Goal: Task Accomplishment & Management: Manage account settings

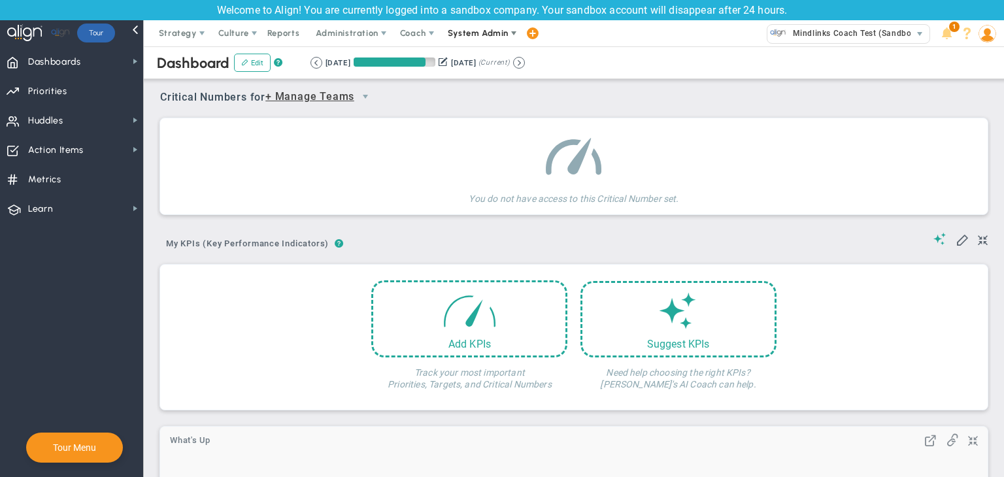
click at [487, 35] on span "System Admin" at bounding box center [478, 33] width 61 height 10
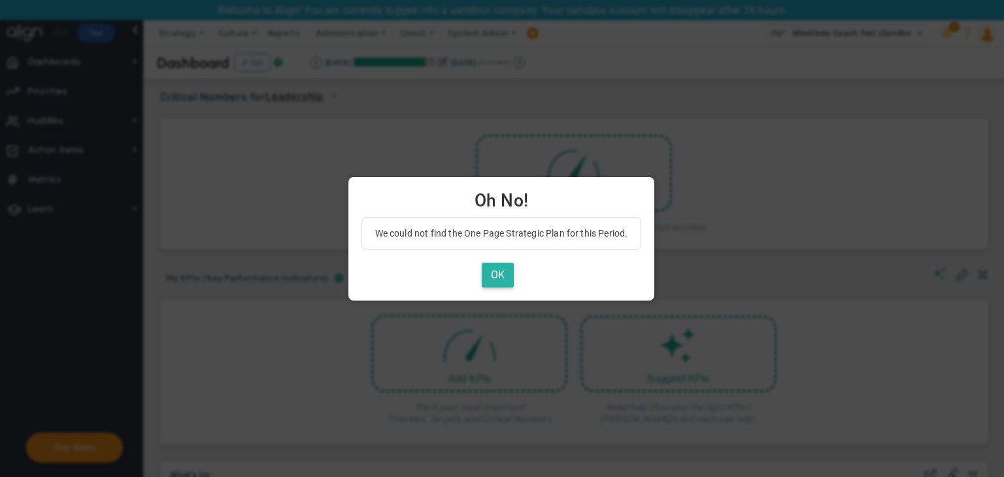
click at [499, 276] on button "OK" at bounding box center [498, 275] width 32 height 25
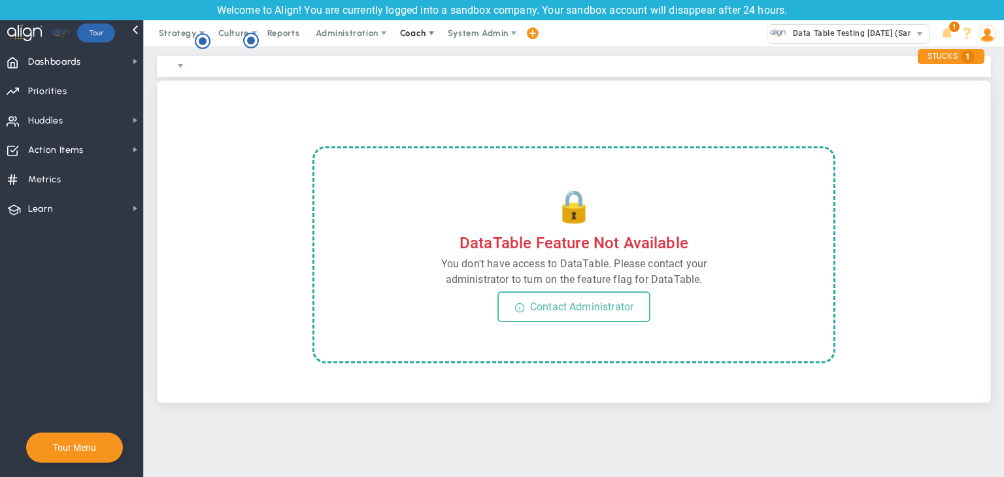
click at [433, 37] on span at bounding box center [431, 33] width 10 height 10
click at [432, 56] on span "Schedule Meeting" at bounding box center [437, 59] width 92 height 26
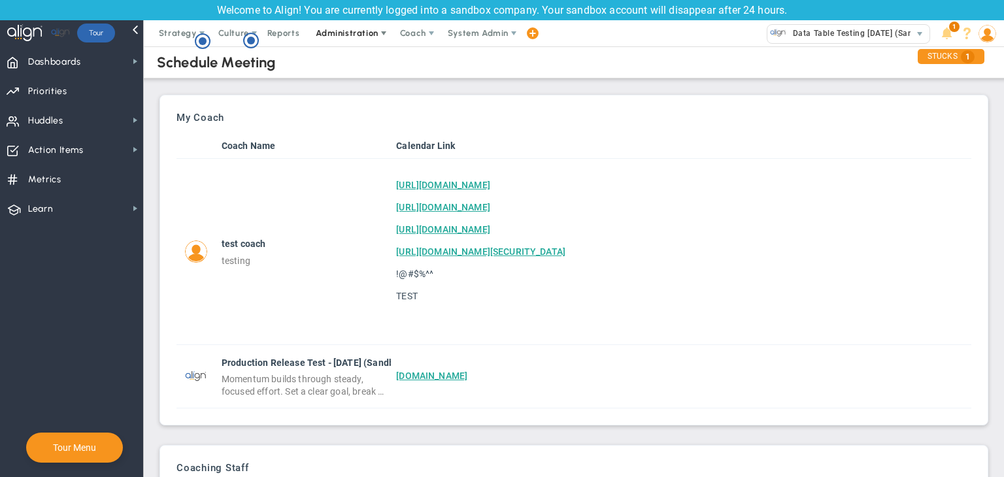
click at [341, 37] on span "Administration" at bounding box center [347, 33] width 62 height 10
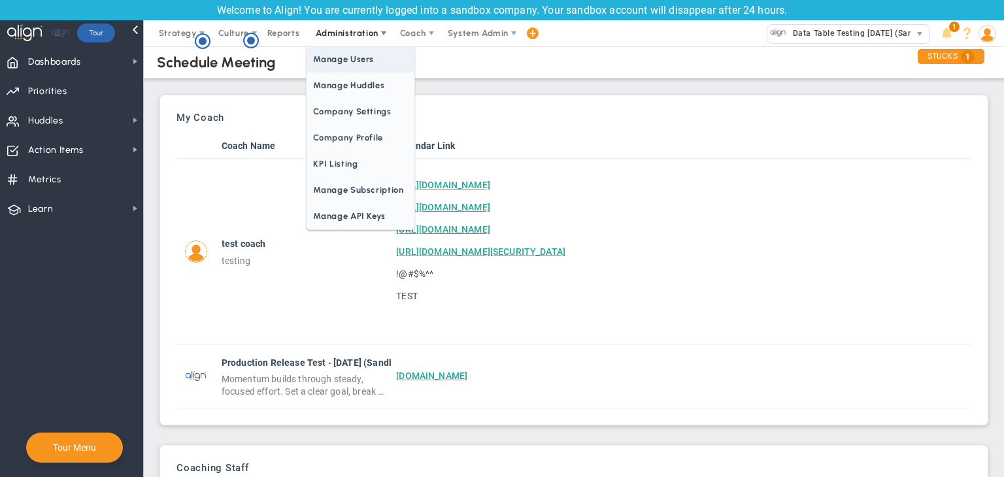
click at [354, 58] on span "Manage Users" at bounding box center [360, 59] width 107 height 26
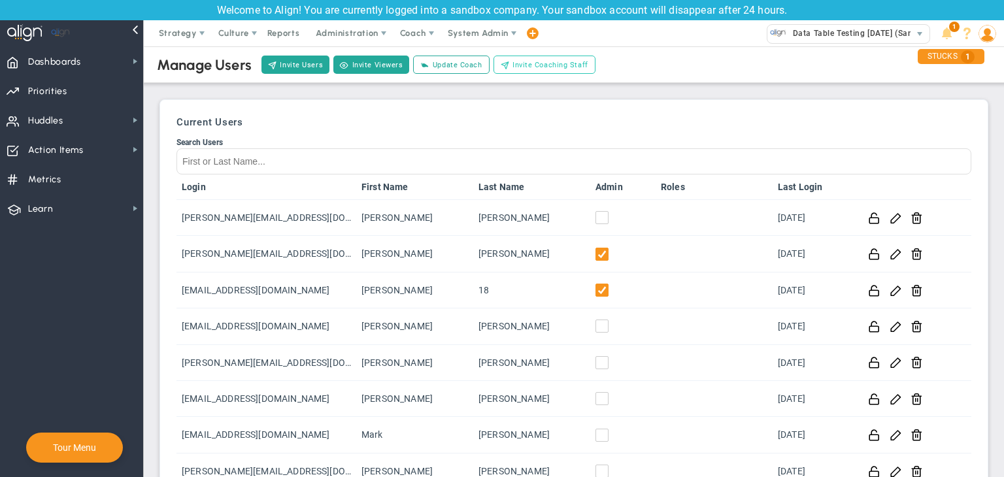
click at [548, 61] on span "Invite Coaching Staff" at bounding box center [550, 64] width 76 height 11
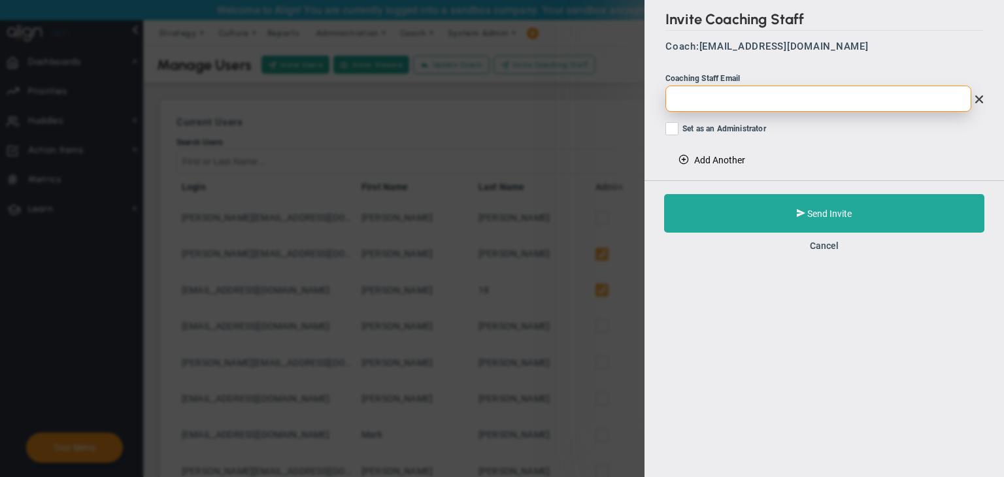
click at [739, 108] on input "email" at bounding box center [818, 99] width 306 height 26
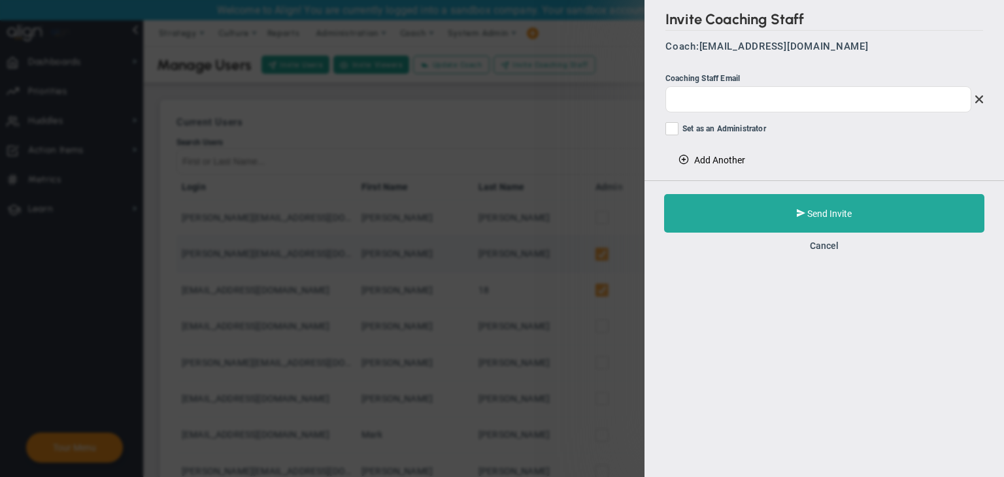
drag, startPoint x: 831, startPoint y: 242, endPoint x: 811, endPoint y: 243, distance: 19.7
click at [831, 243] on button "Cancel" at bounding box center [824, 246] width 29 height 10
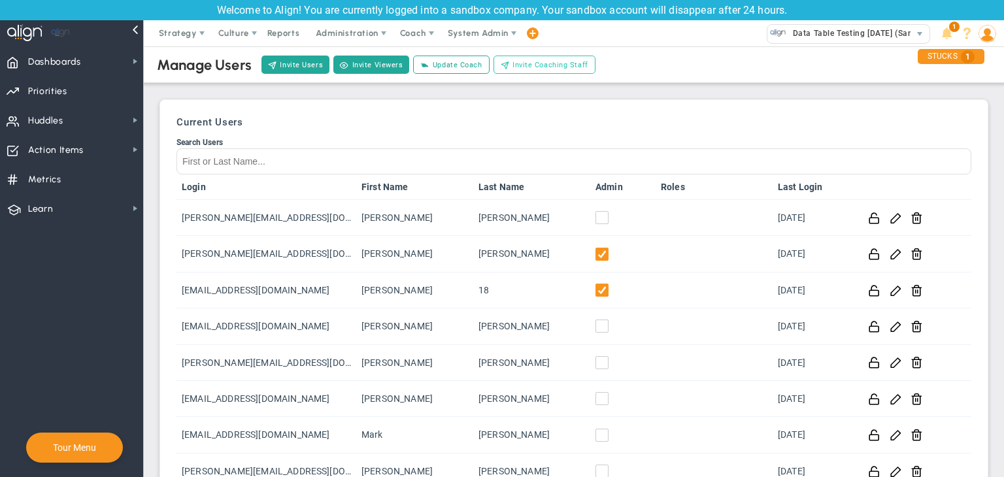
click at [527, 59] on span "Invite Coaching Staff" at bounding box center [550, 64] width 76 height 11
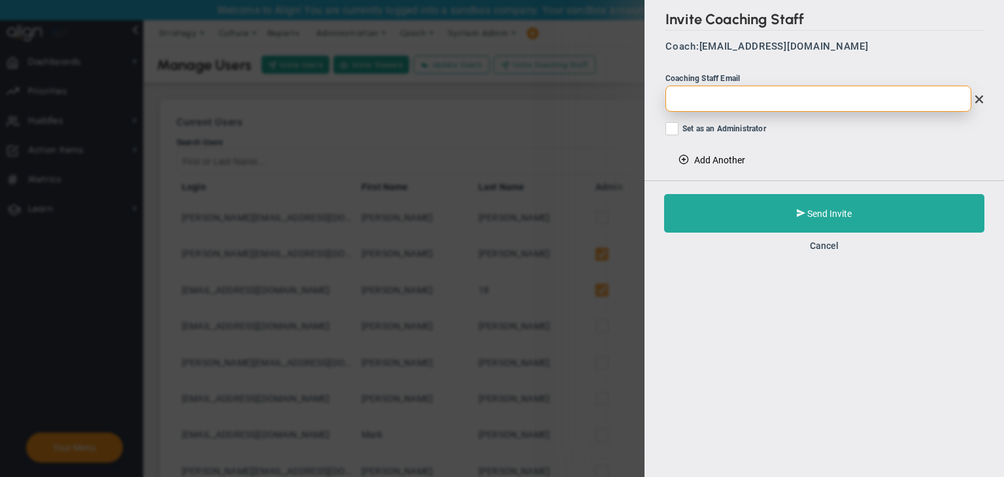
click at [738, 102] on input "email" at bounding box center [818, 99] width 306 height 26
paste input "Login First Name Last Name Admin Roles Last Login [EMAIL_ADDRESS][DOMAIN_NAME]"
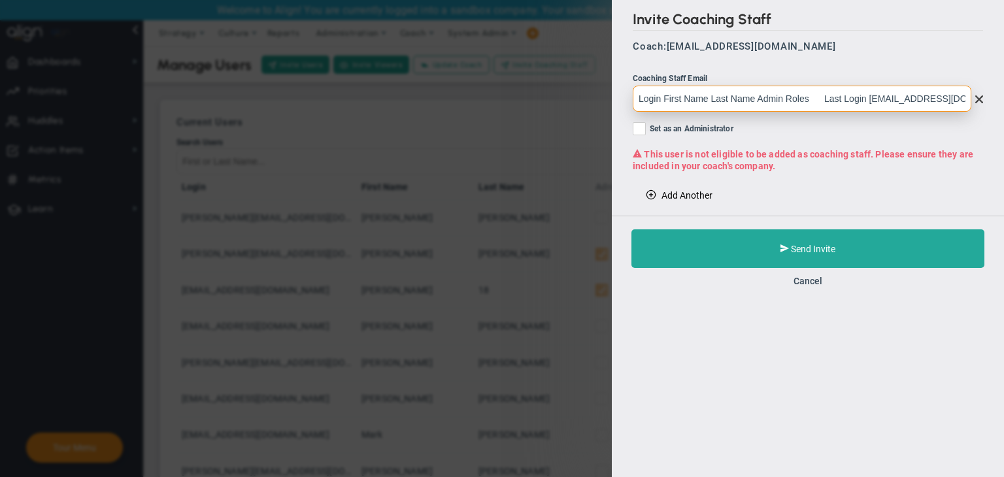
click at [863, 92] on input "Login First Name Last Name Admin Roles Last Login [EMAIL_ADDRESS][DOMAIN_NAME]" at bounding box center [802, 99] width 339 height 26
drag, startPoint x: 865, startPoint y: 95, endPoint x: 607, endPoint y: 90, distance: 258.2
click at [607, 90] on div "Invite Coaching Staff Coach: [EMAIL_ADDRESS][DOMAIN_NAME] Coaching Staff Email …" at bounding box center [502, 238] width 1004 height 477
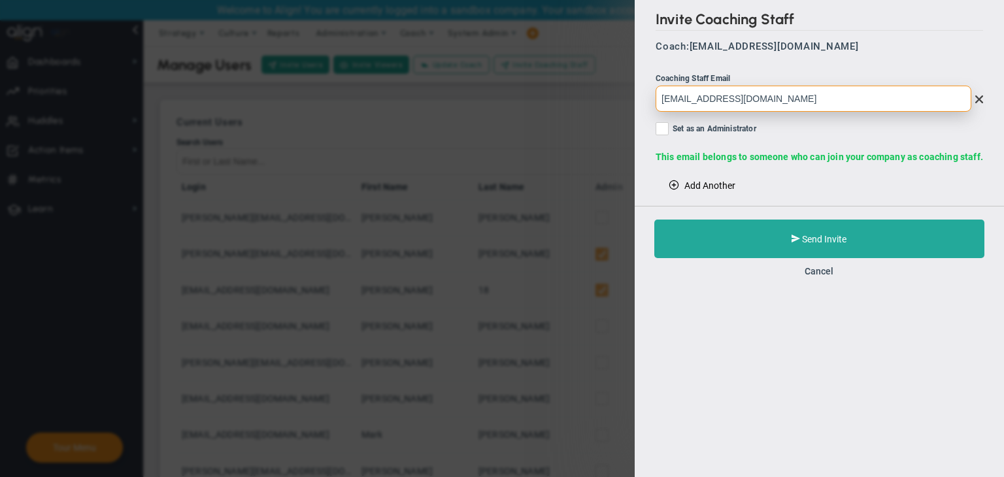
type input "[EMAIL_ADDRESS][DOMAIN_NAME]"
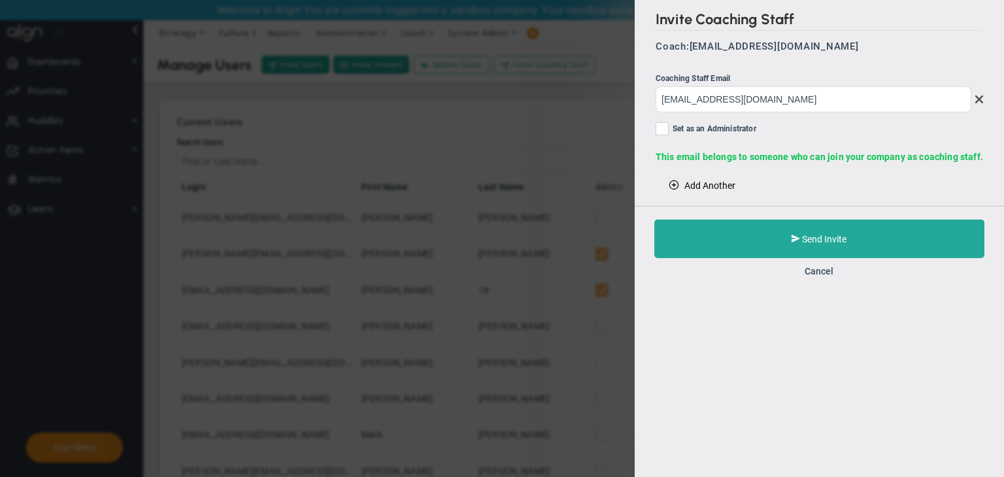
click at [669, 129] on span at bounding box center [662, 128] width 13 height 13
click at [667, 129] on input "Set as an Administrator" at bounding box center [663, 131] width 8 height 13
checkbox input "true"
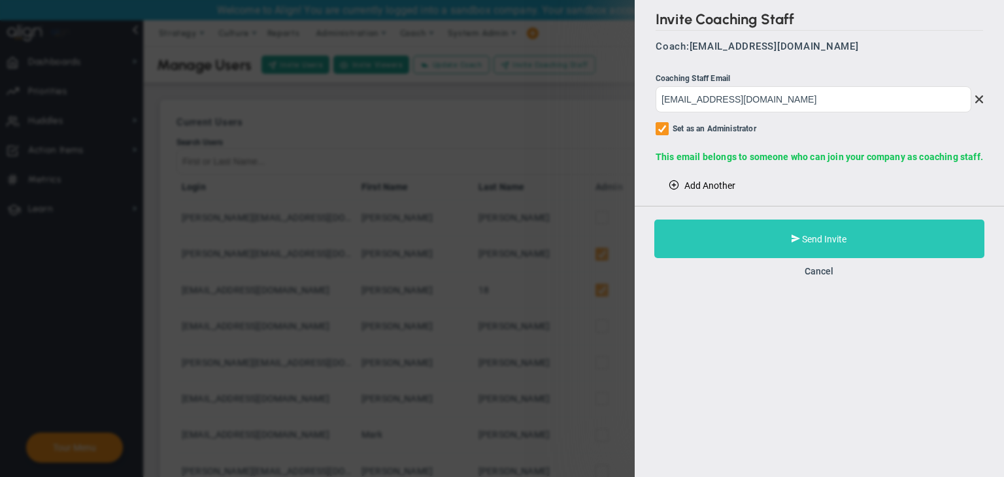
click at [791, 243] on button "Send Invite" at bounding box center [819, 239] width 330 height 39
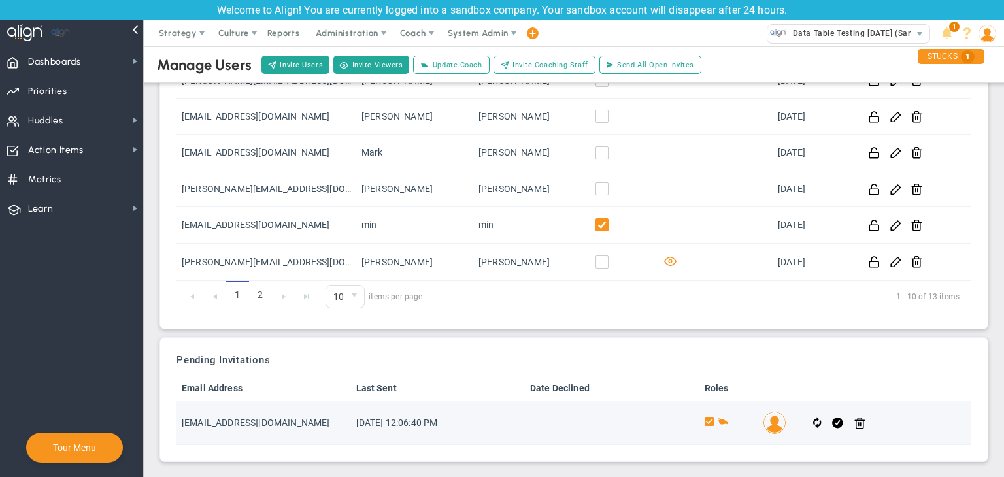
scroll to position [284, 0]
click at [832, 420] on span at bounding box center [837, 421] width 11 height 15
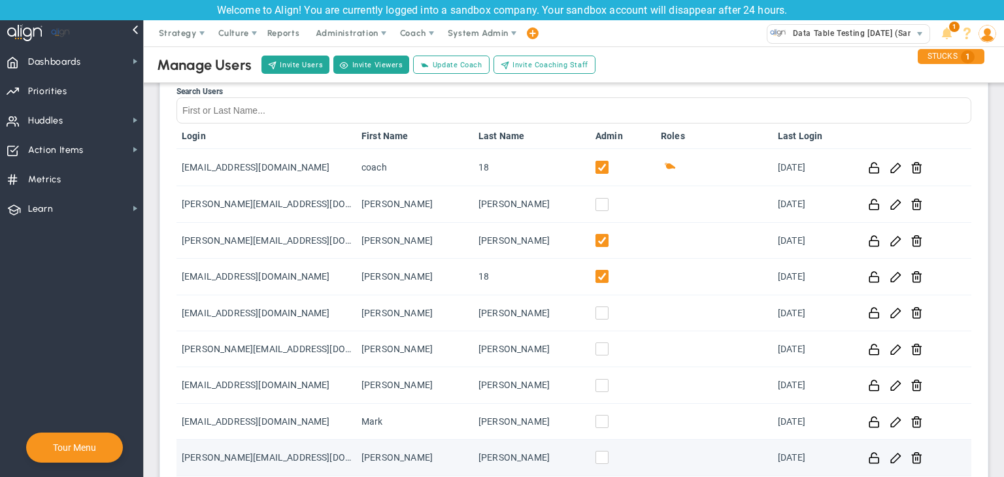
scroll to position [44, 0]
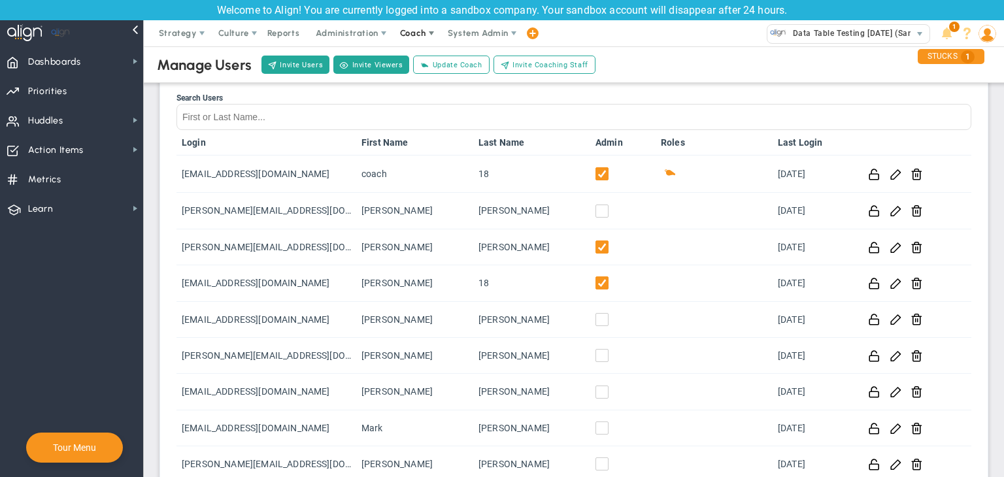
click at [407, 40] on span "Coach" at bounding box center [414, 33] width 48 height 26
click at [424, 59] on span "Schedule Meeting" at bounding box center [437, 59] width 92 height 26
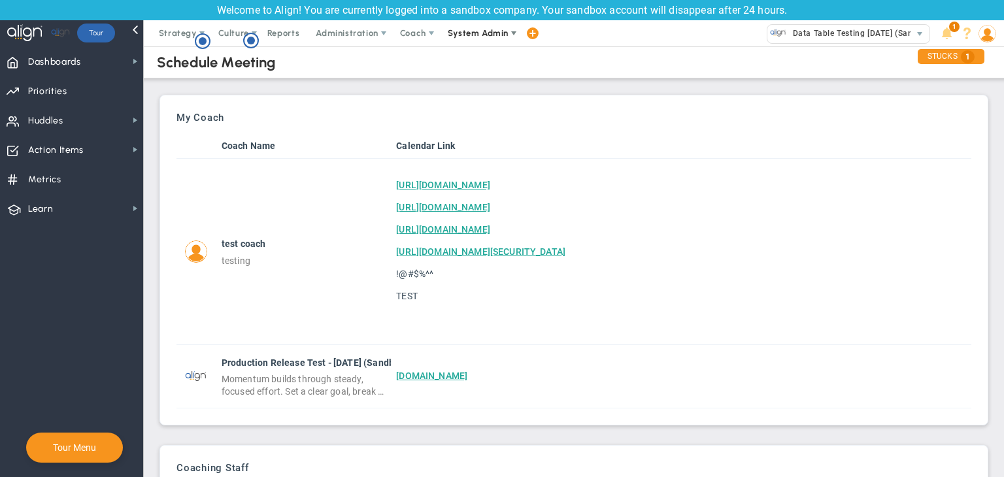
click at [468, 38] on span "System Admin" at bounding box center [479, 33] width 82 height 26
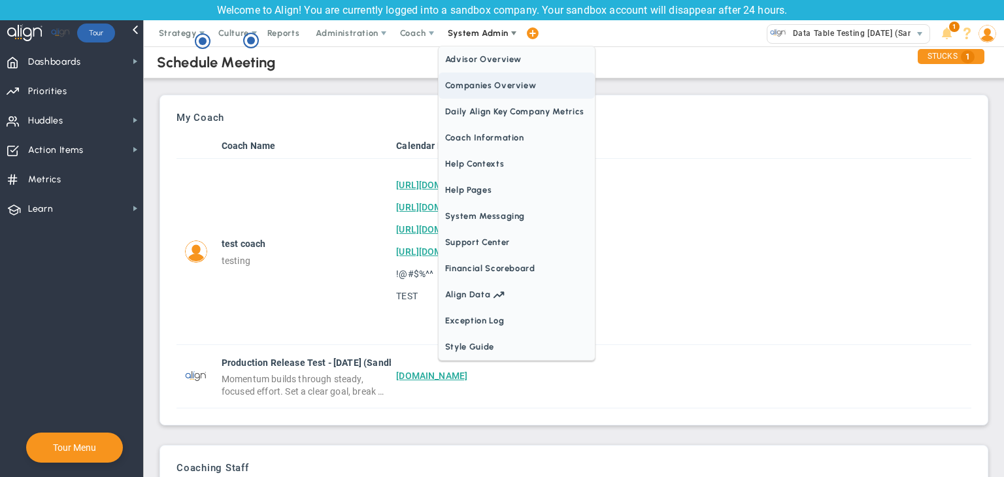
click at [480, 88] on span "Companies Overview" at bounding box center [517, 86] width 156 height 26
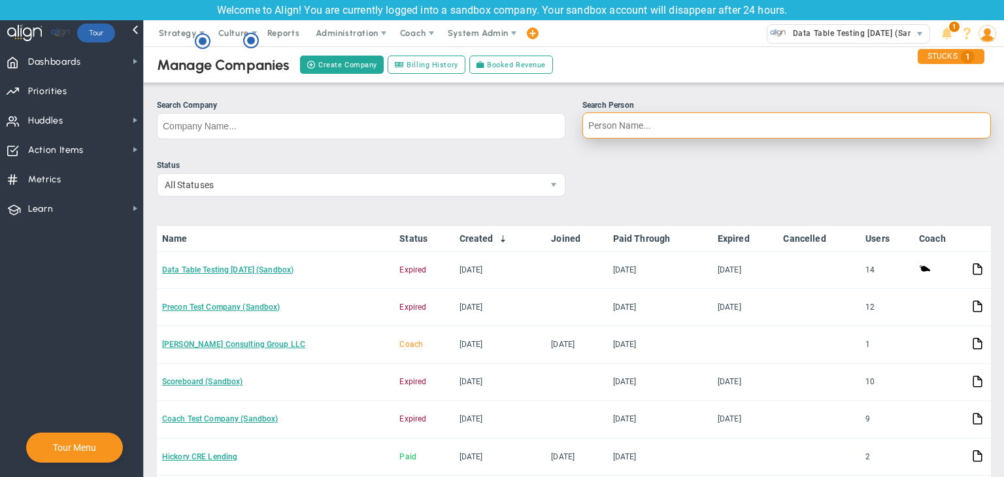
click at [631, 117] on input "Search Person" at bounding box center [786, 125] width 409 height 26
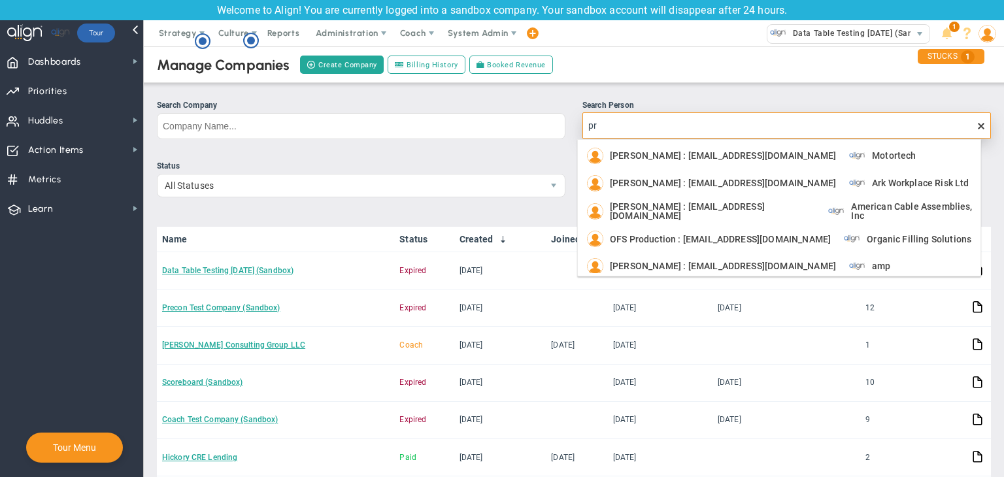
type input "p"
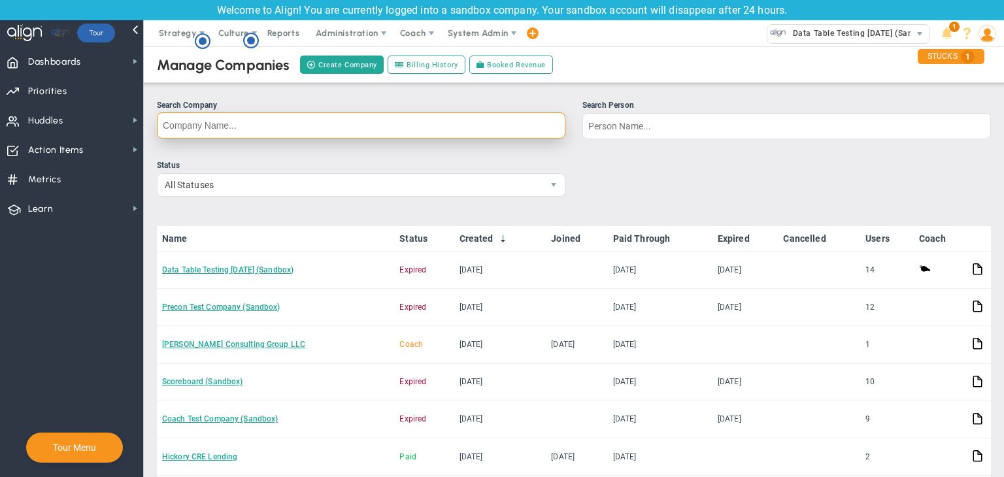
click at [222, 128] on input "Search Company" at bounding box center [361, 125] width 409 height 26
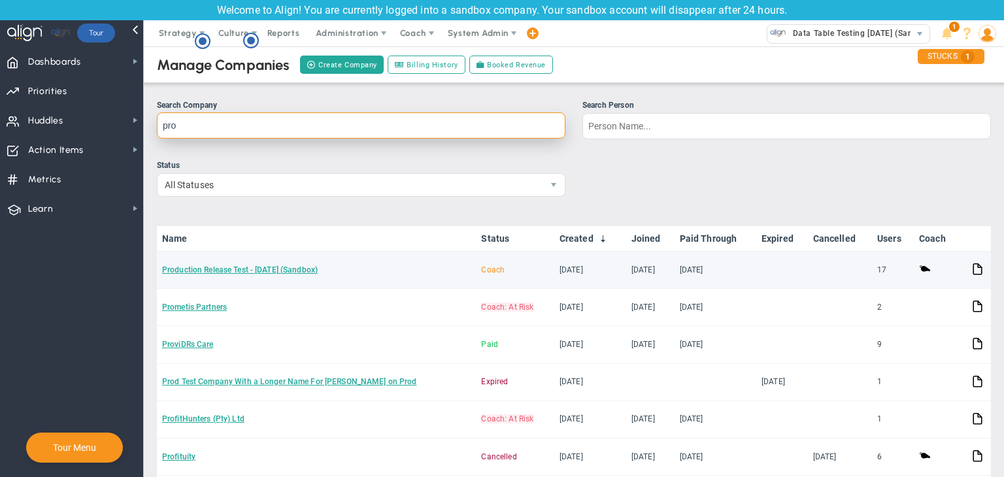
type input "pro"
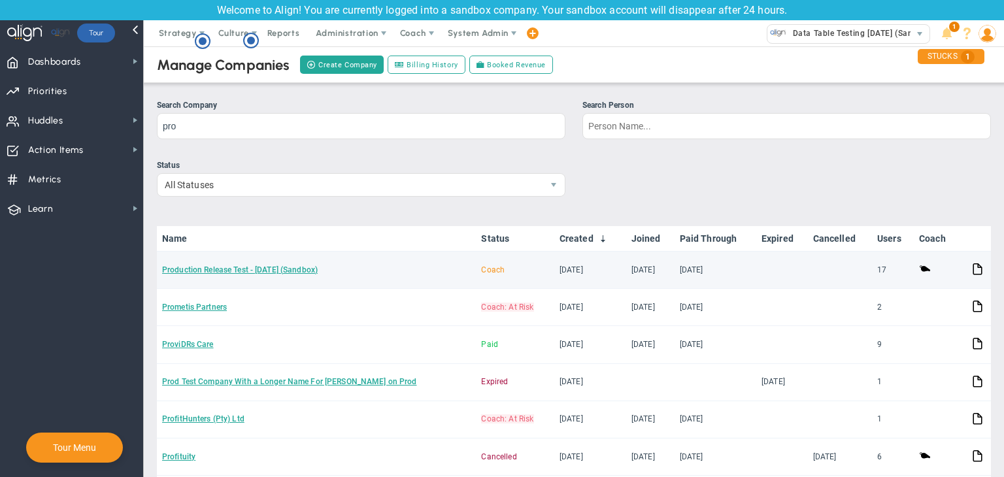
click at [264, 275] on td "Production Release Test - [DATE] (Sandbox)" at bounding box center [316, 270] width 319 height 37
click at [274, 273] on link "Production Release Test - [DATE] (Sandbox)" at bounding box center [240, 269] width 156 height 9
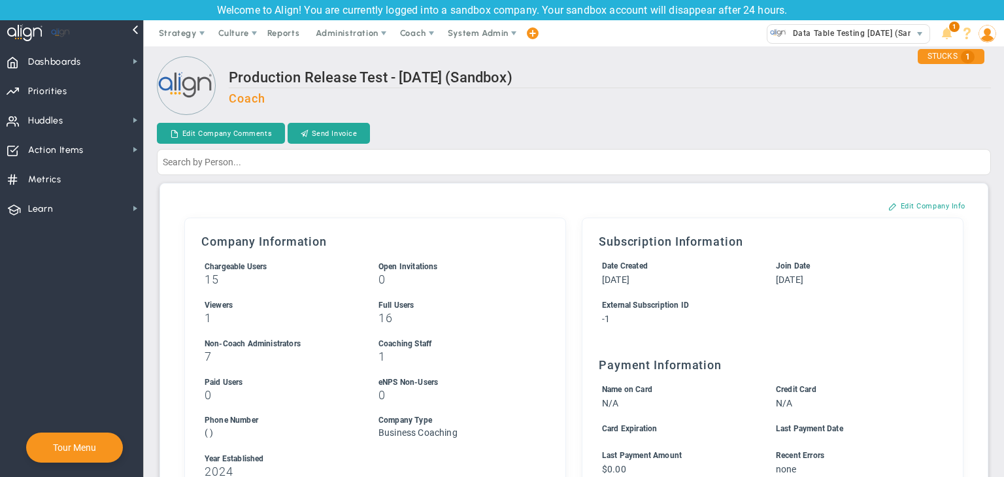
click at [994, 35] on img at bounding box center [988, 34] width 18 height 18
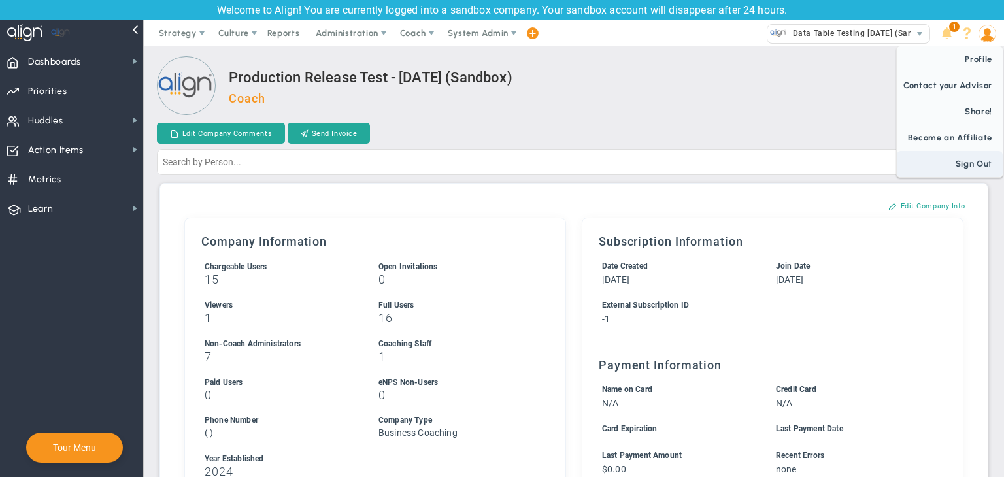
click at [986, 162] on span "Sign Out" at bounding box center [950, 164] width 106 height 26
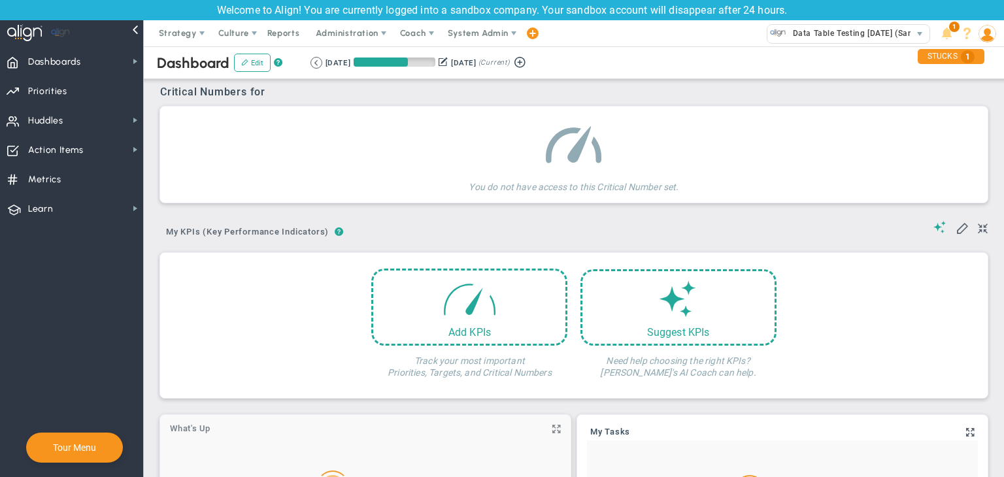
click at [334, 29] on span "Administration" at bounding box center [347, 33] width 62 height 10
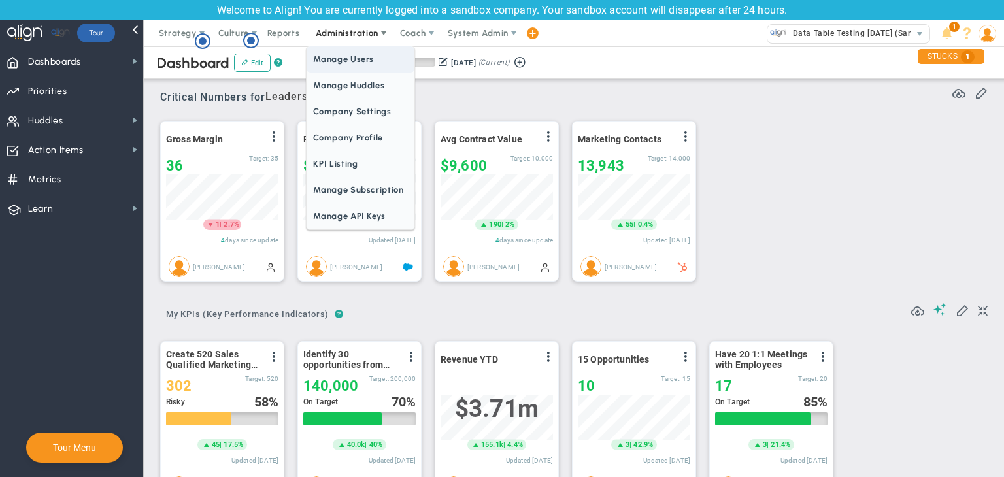
click at [335, 56] on span "Manage Users" at bounding box center [360, 59] width 107 height 26
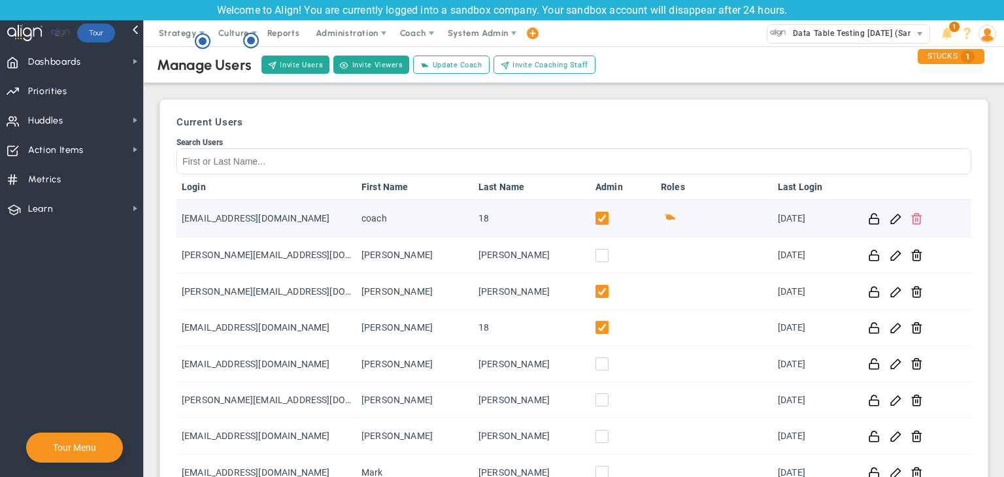
click at [912, 218] on span at bounding box center [917, 218] width 12 height 12
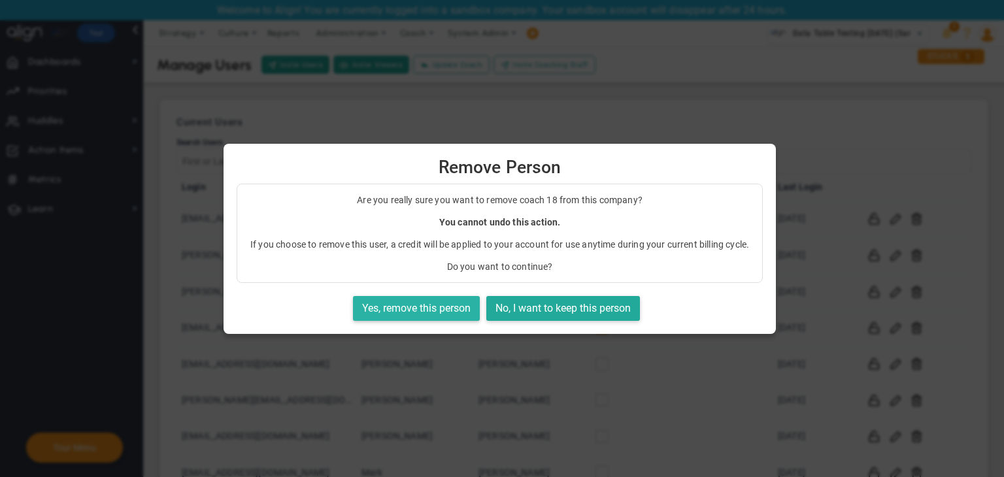
click at [450, 304] on button "Yes, remove this person" at bounding box center [416, 308] width 127 height 25
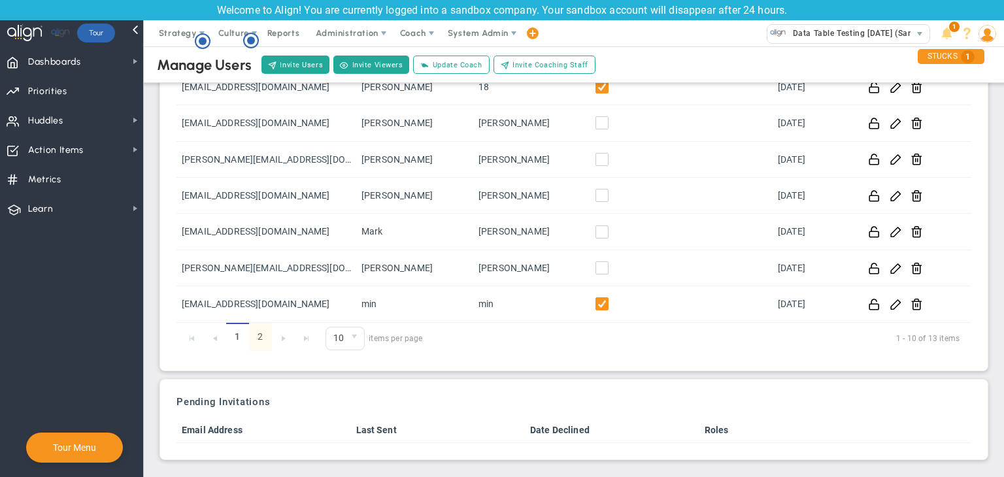
click at [259, 333] on link "2" at bounding box center [260, 337] width 23 height 28
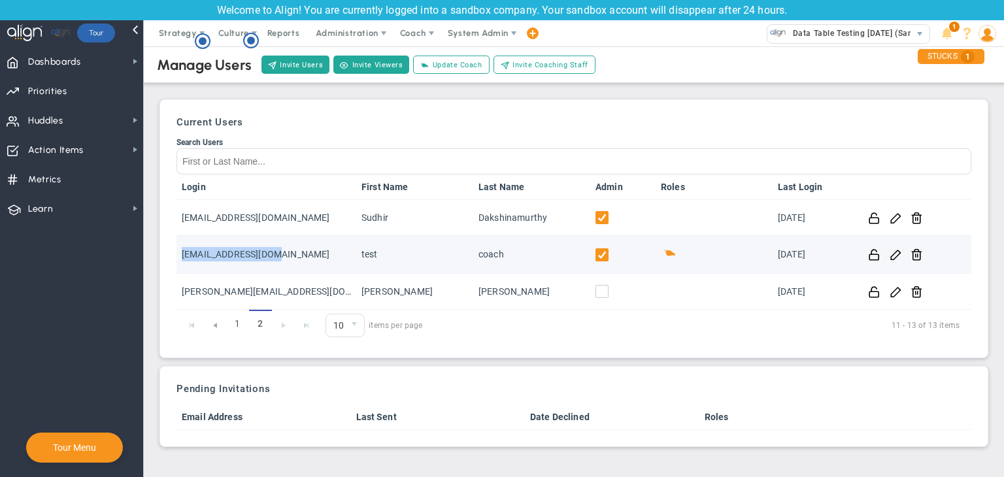
drag, startPoint x: 277, startPoint y: 249, endPoint x: 180, endPoint y: 249, distance: 96.7
click at [180, 249] on td "[EMAIL_ADDRESS][DOMAIN_NAME]" at bounding box center [266, 254] width 180 height 37
copy td "[EMAIL_ADDRESS][DOMAIN_NAME]"
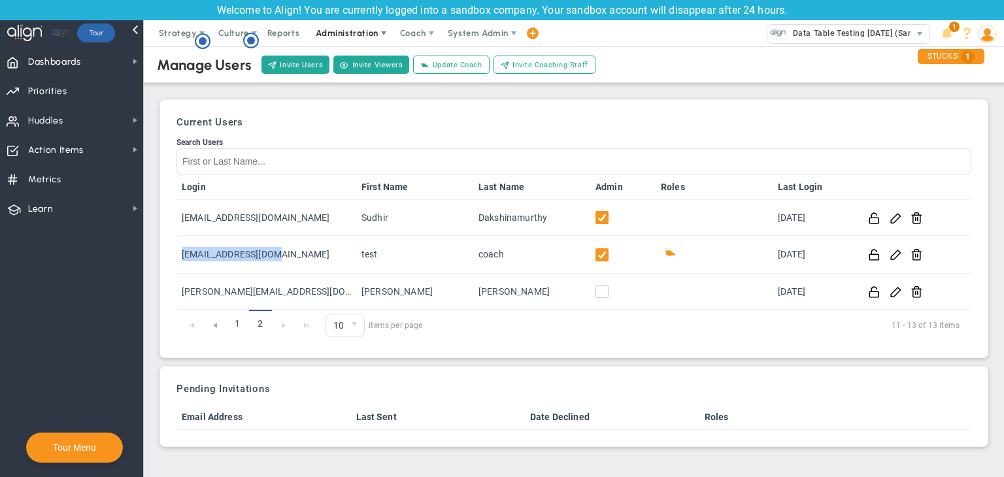
click at [382, 37] on span at bounding box center [383, 33] width 10 height 10
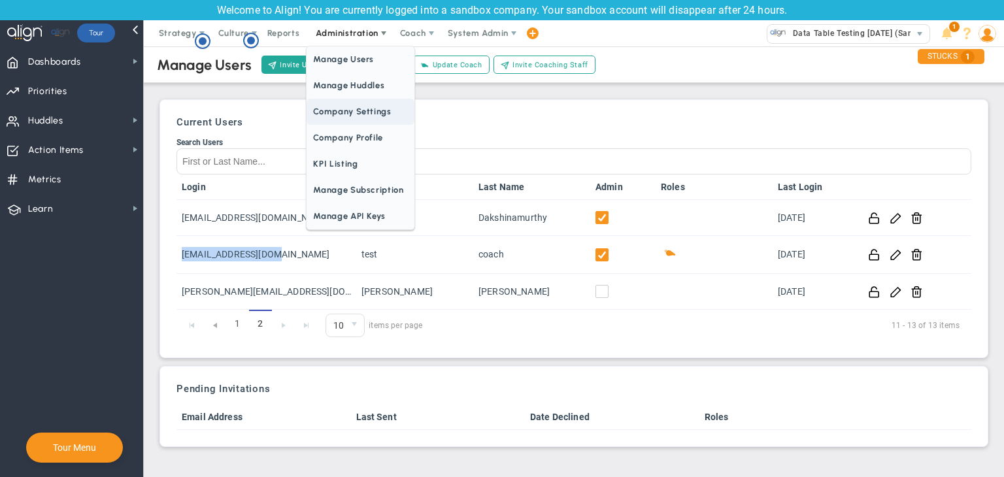
click at [355, 108] on span "Company Settings" at bounding box center [360, 112] width 107 height 26
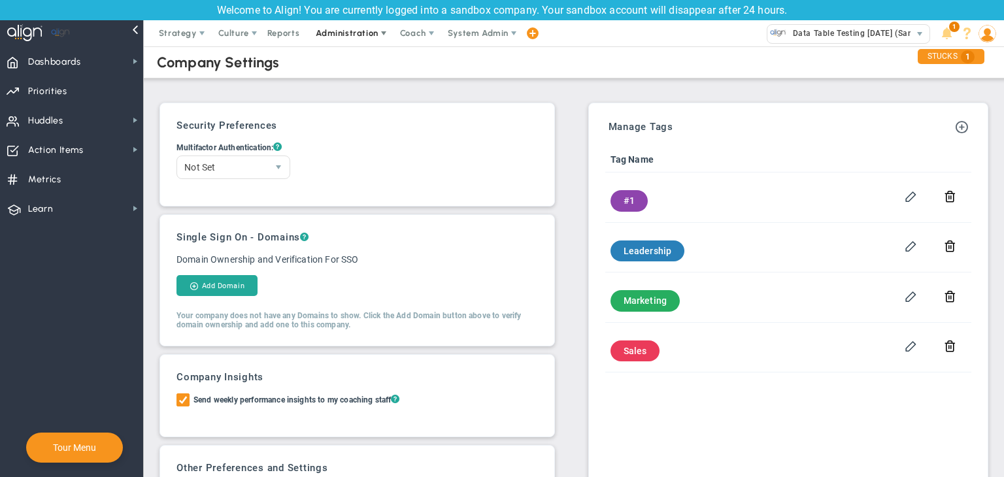
click at [351, 38] on span "Administration" at bounding box center [348, 33] width 84 height 26
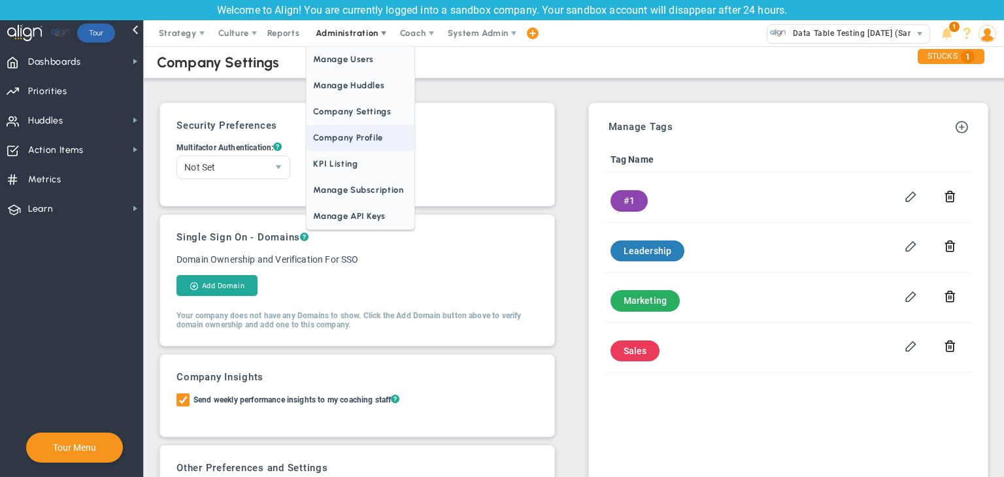
click at [360, 134] on span "Company Profile" at bounding box center [360, 138] width 107 height 26
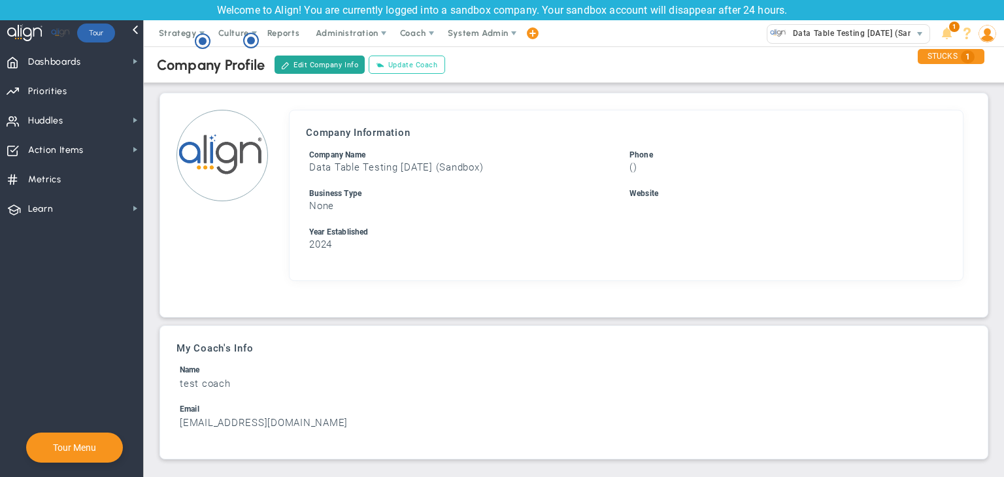
click at [400, 64] on button "Update Coach" at bounding box center [407, 65] width 76 height 18
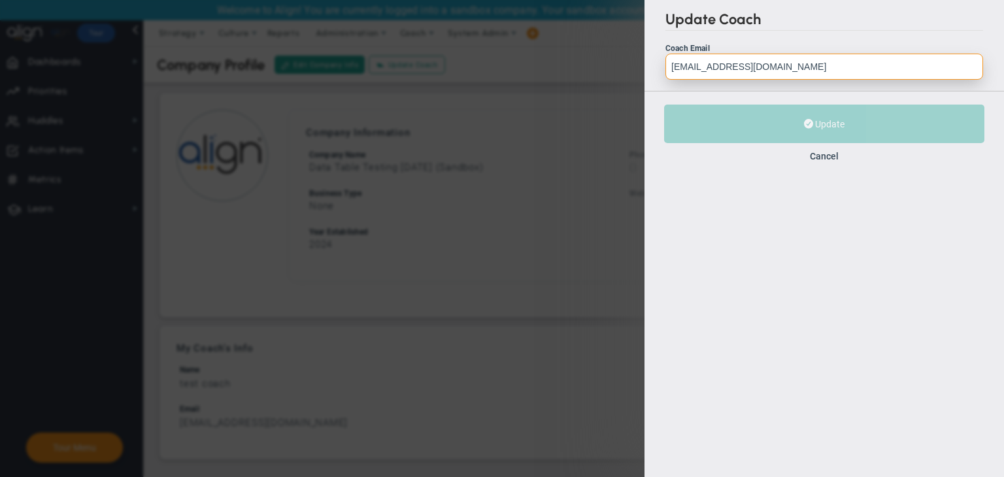
drag, startPoint x: 775, startPoint y: 62, endPoint x: 668, endPoint y: 71, distance: 107.5
click at [668, 71] on input "[EMAIL_ADDRESS][DOMAIN_NAME]" at bounding box center [824, 67] width 318 height 26
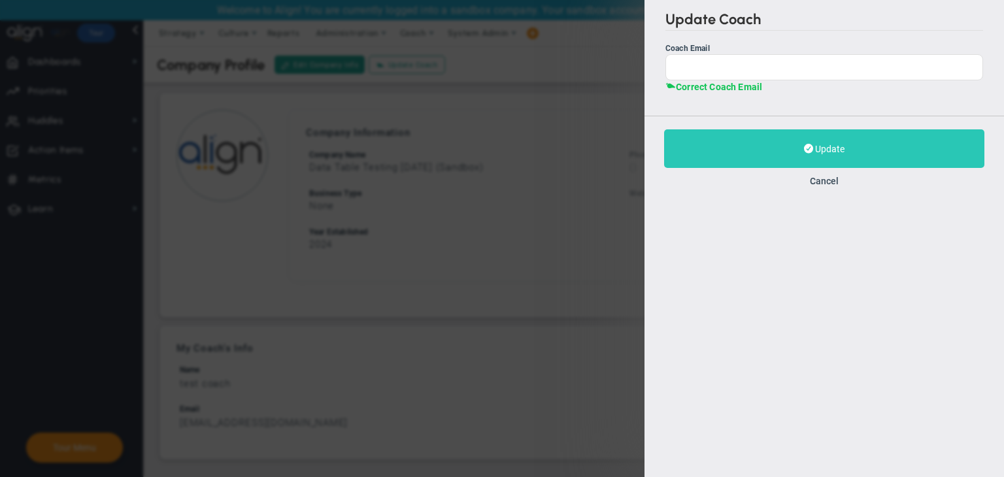
click at [734, 145] on button "Update" at bounding box center [824, 148] width 320 height 39
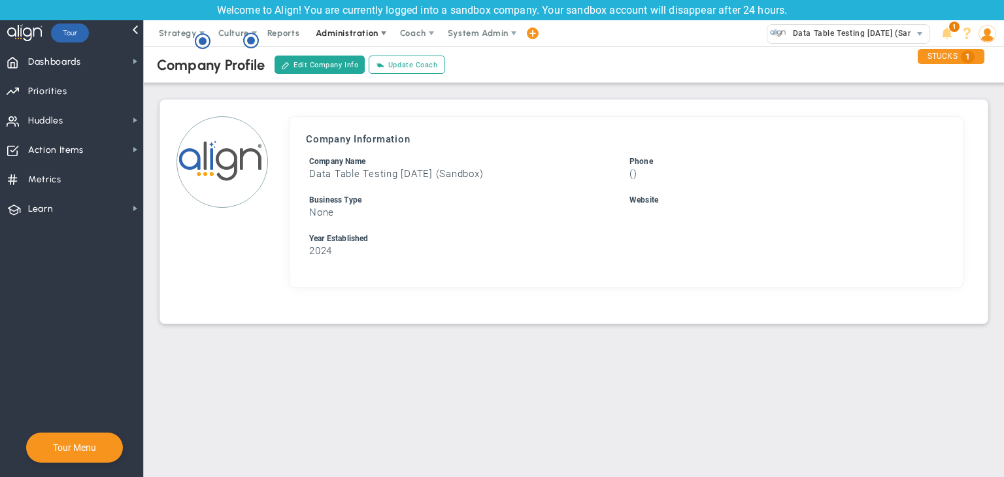
click at [369, 30] on span "Administration" at bounding box center [347, 33] width 62 height 10
click at [858, 27] on span "Data Table Testing [DATE] (Sandbox)" at bounding box center [860, 33] width 149 height 17
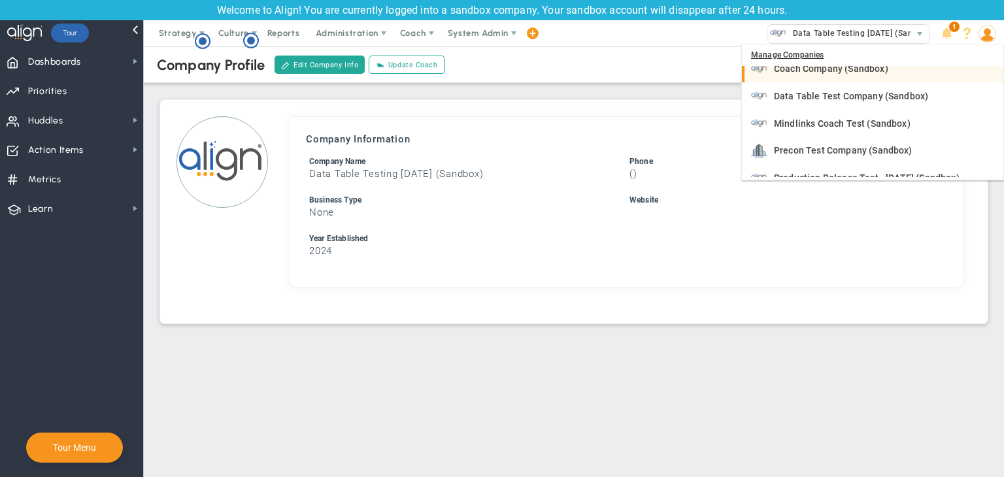
click at [822, 71] on span "Coach Company (Sandbox)" at bounding box center [831, 68] width 114 height 9
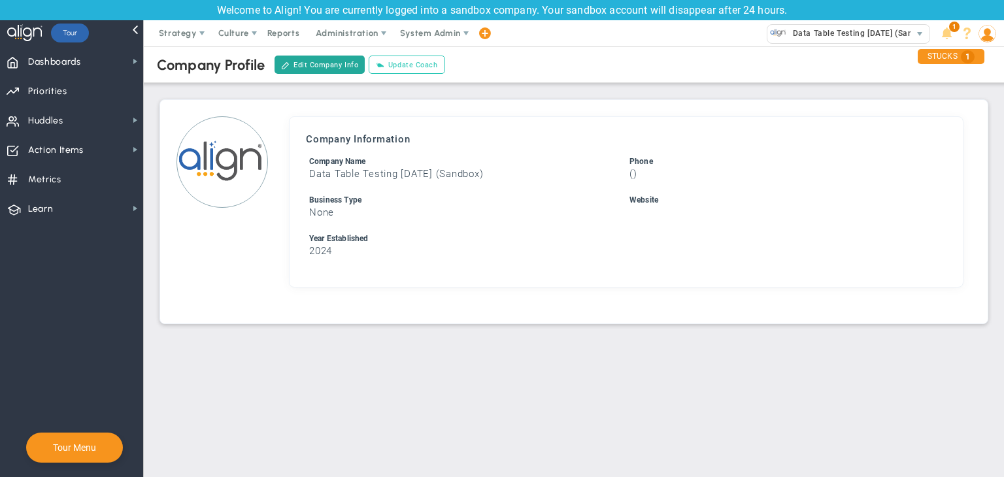
click at [429, 65] on button "Update Coach" at bounding box center [407, 65] width 76 height 18
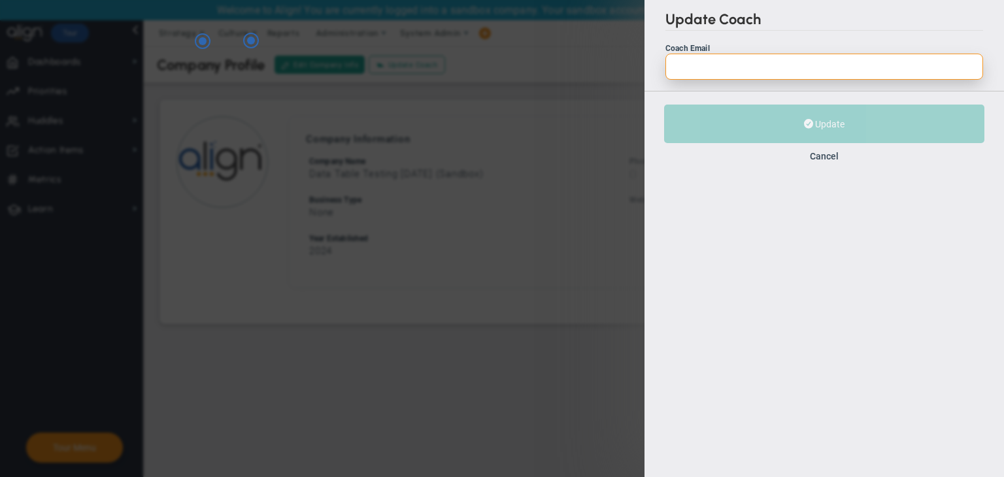
click at [694, 75] on input "Coach Email" at bounding box center [824, 67] width 318 height 26
paste input "[EMAIL_ADDRESS][DOMAIN_NAME]"
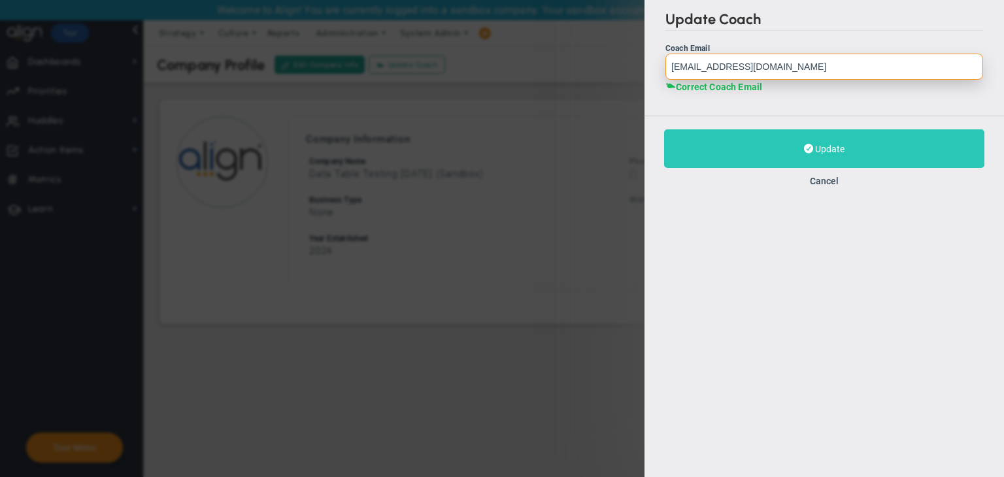
type input "[EMAIL_ADDRESS][DOMAIN_NAME]"
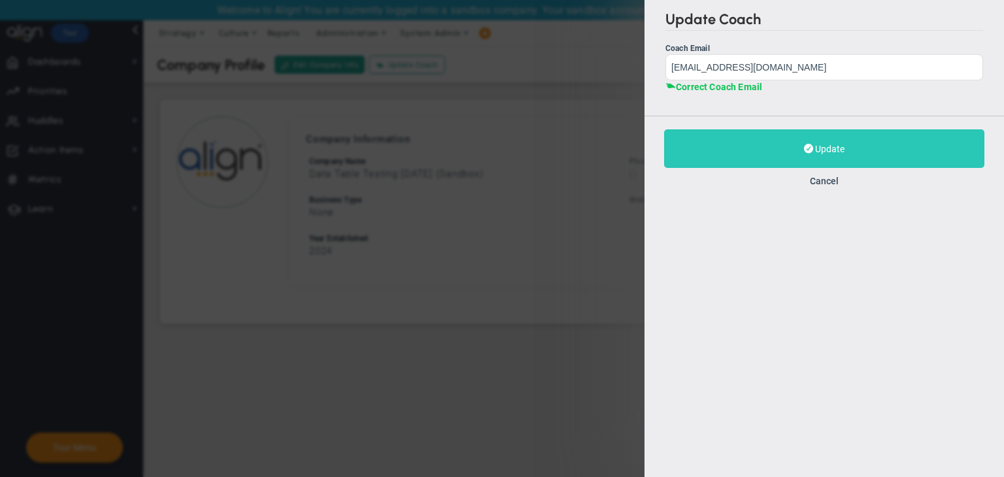
click at [804, 148] on span at bounding box center [808, 148] width 9 height 12
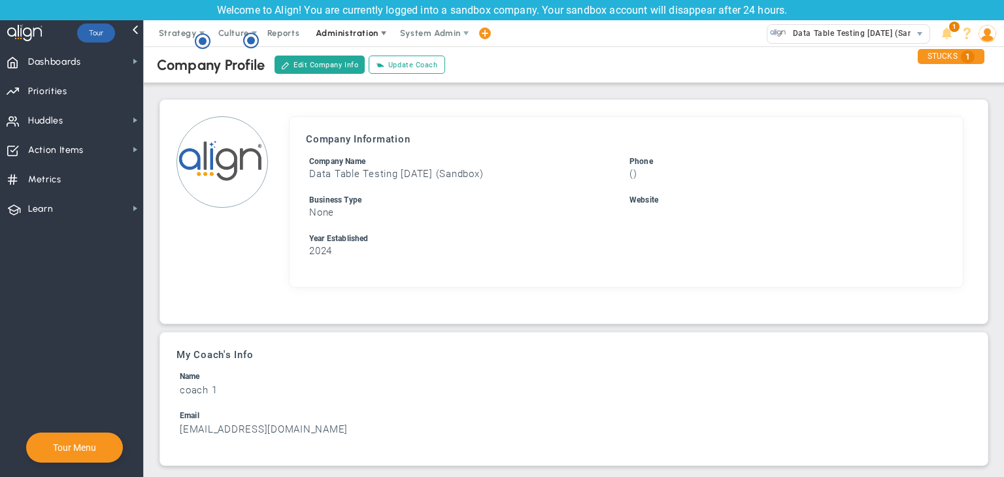
click at [345, 29] on span "Administration" at bounding box center [347, 33] width 62 height 10
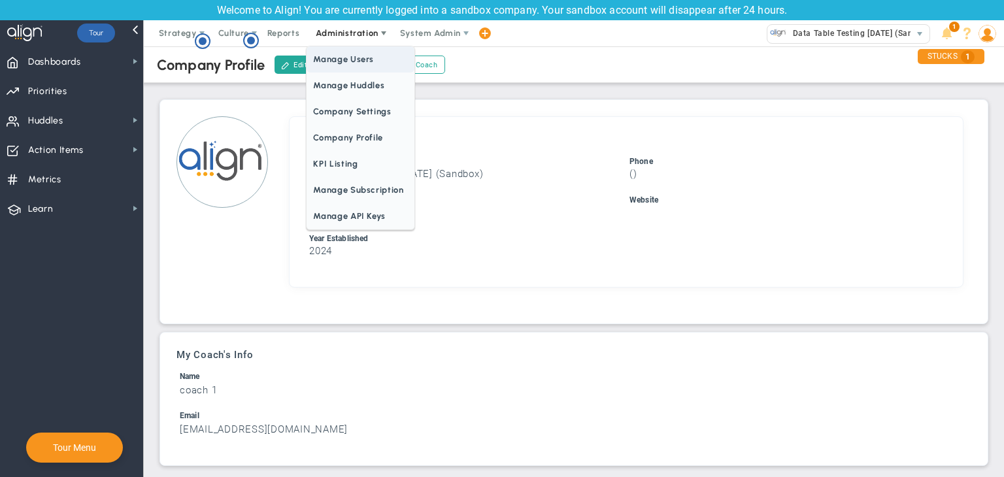
click at [347, 64] on span "Manage Users" at bounding box center [360, 59] width 107 height 26
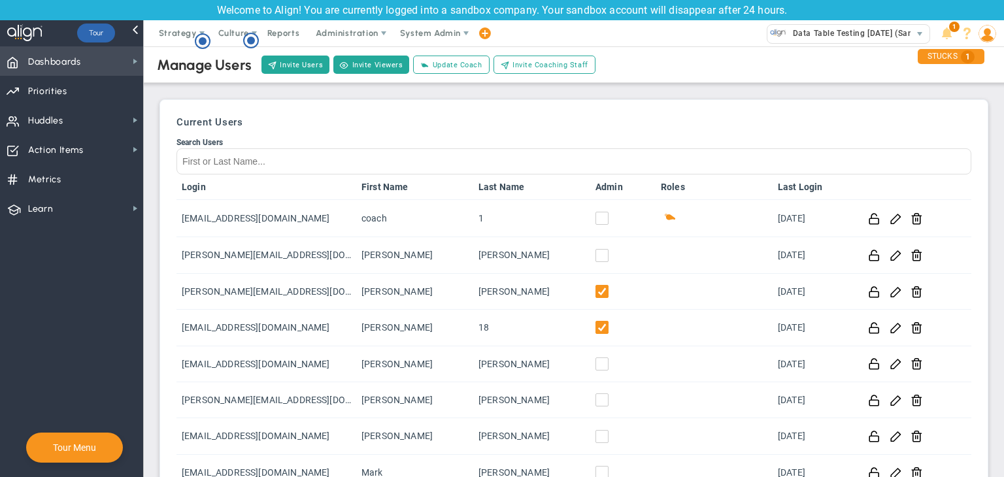
click at [60, 64] on span "Dashboards" at bounding box center [54, 61] width 53 height 27
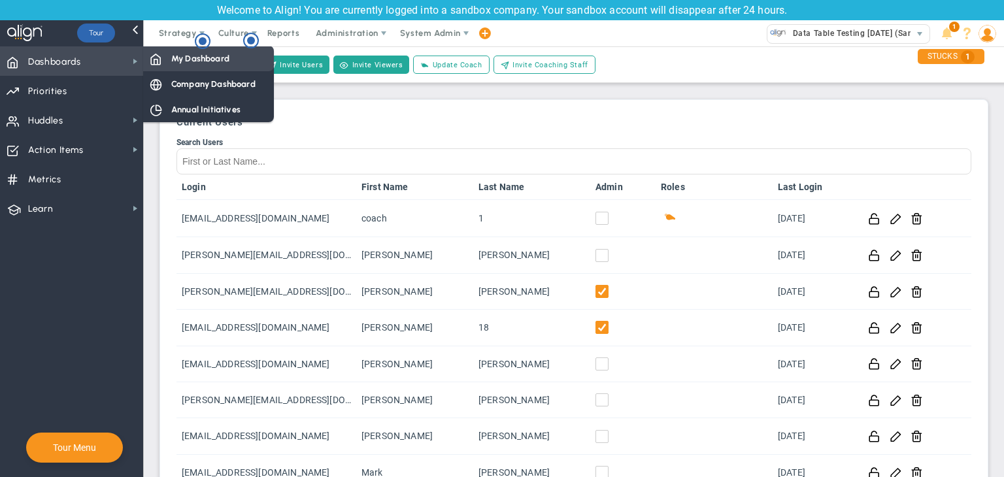
click at [144, 60] on div "My Dashboard" at bounding box center [208, 58] width 131 height 25
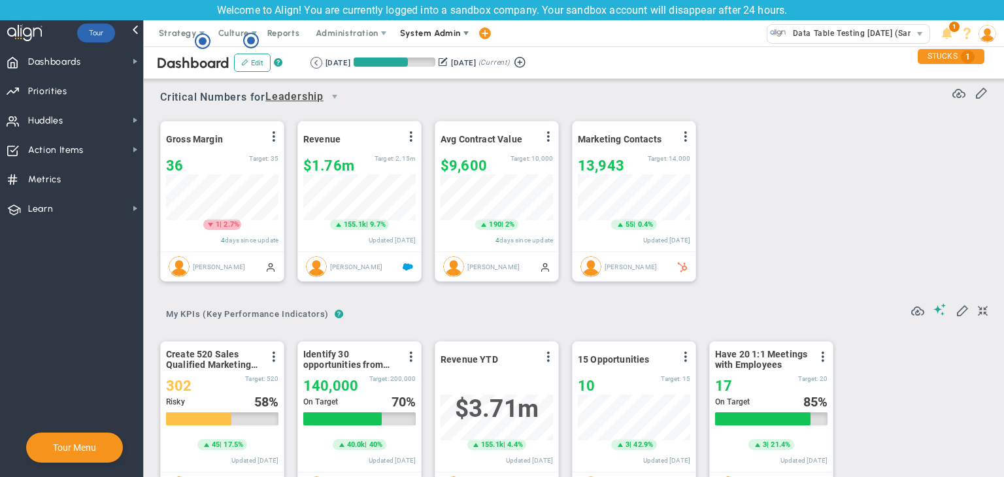
click at [408, 24] on span "System Admin" at bounding box center [431, 33] width 82 height 26
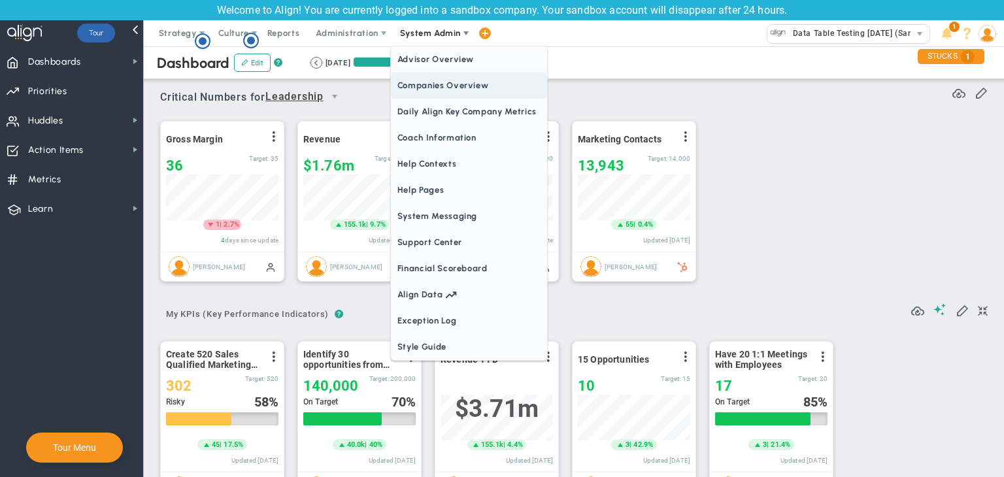
click at [420, 89] on span "Companies Overview" at bounding box center [469, 86] width 156 height 26
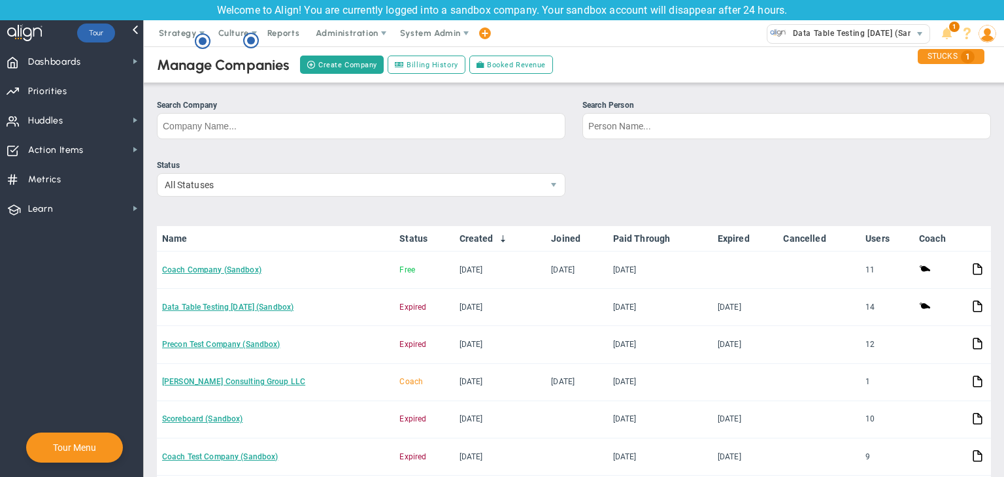
click at [228, 270] on link "Coach Company (Sandbox)" at bounding box center [211, 269] width 99 height 9
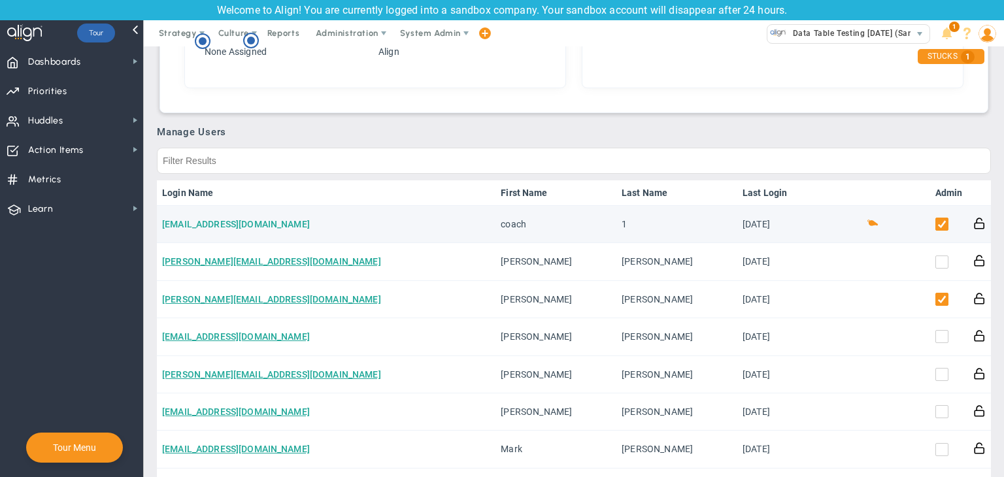
click at [214, 228] on link "Coach1@gmail.com" at bounding box center [236, 224] width 148 height 10
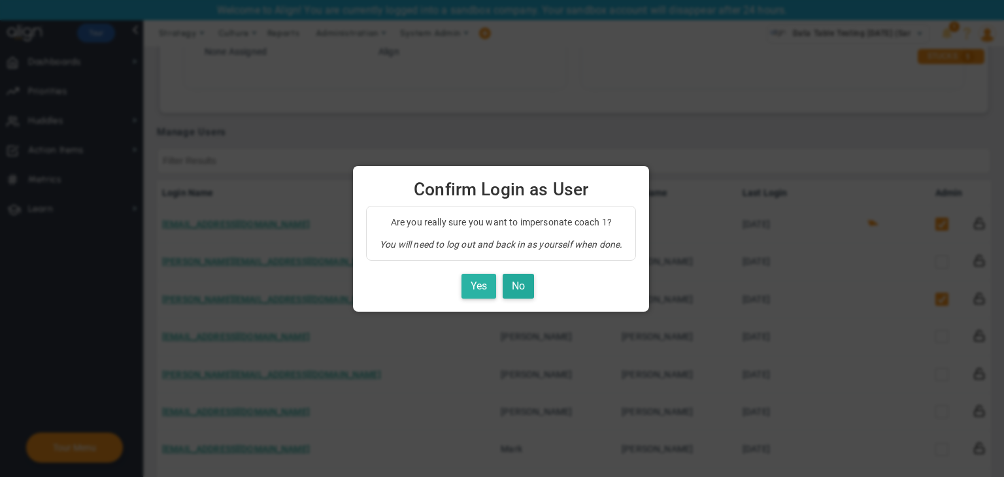
click at [477, 284] on button "Yes" at bounding box center [478, 286] width 35 height 25
